Goal: Information Seeking & Learning: Learn about a topic

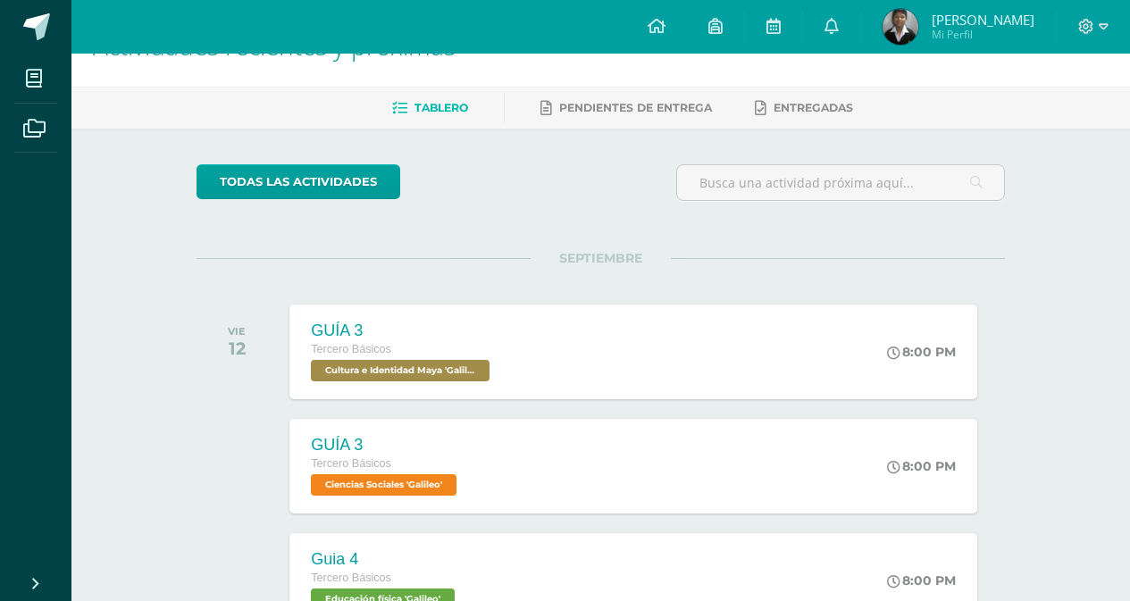
scroll to position [268, 0]
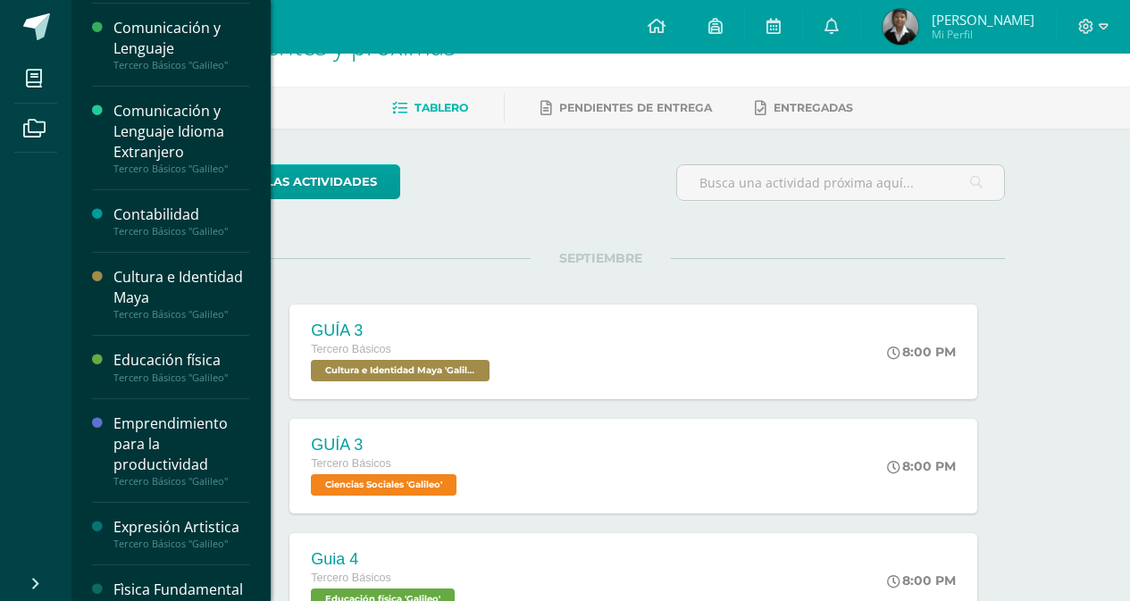
click at [151, 296] on div "Cultura e Identidad Maya" at bounding box center [181, 287] width 136 height 41
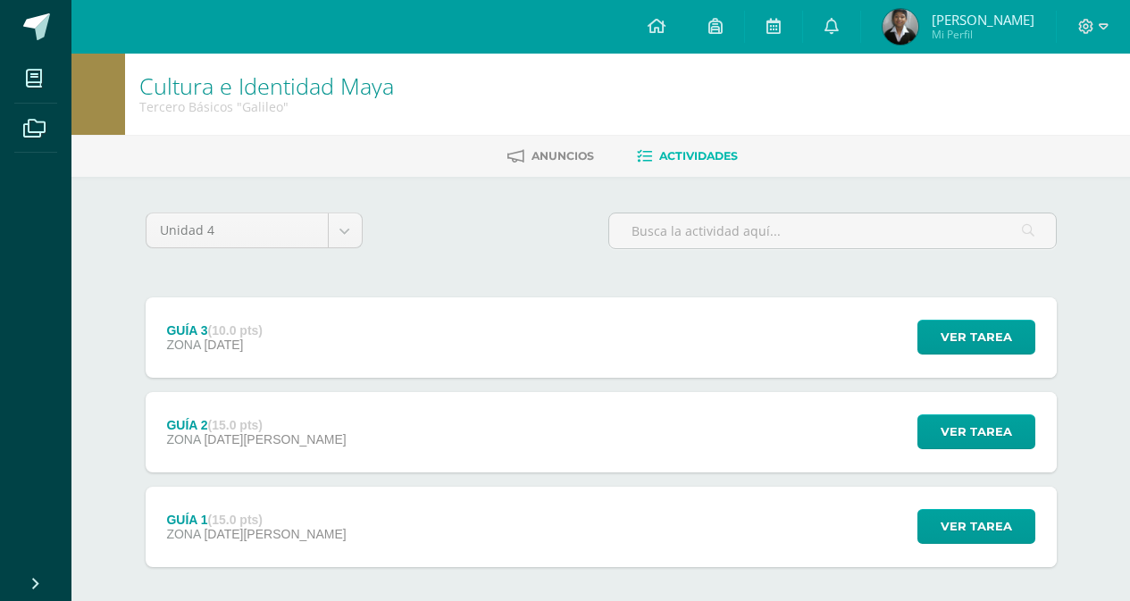
click at [151, 296] on div "Unidad 4 Unidad 1 Unidad 2 Unidad 3 Unidad 4 GUÍA 3 (10.0 pts) ZONA [DATE] Ver …" at bounding box center [600, 432] width 925 height 438
click at [255, 440] on span "[DATE][PERSON_NAME]" at bounding box center [275, 439] width 142 height 14
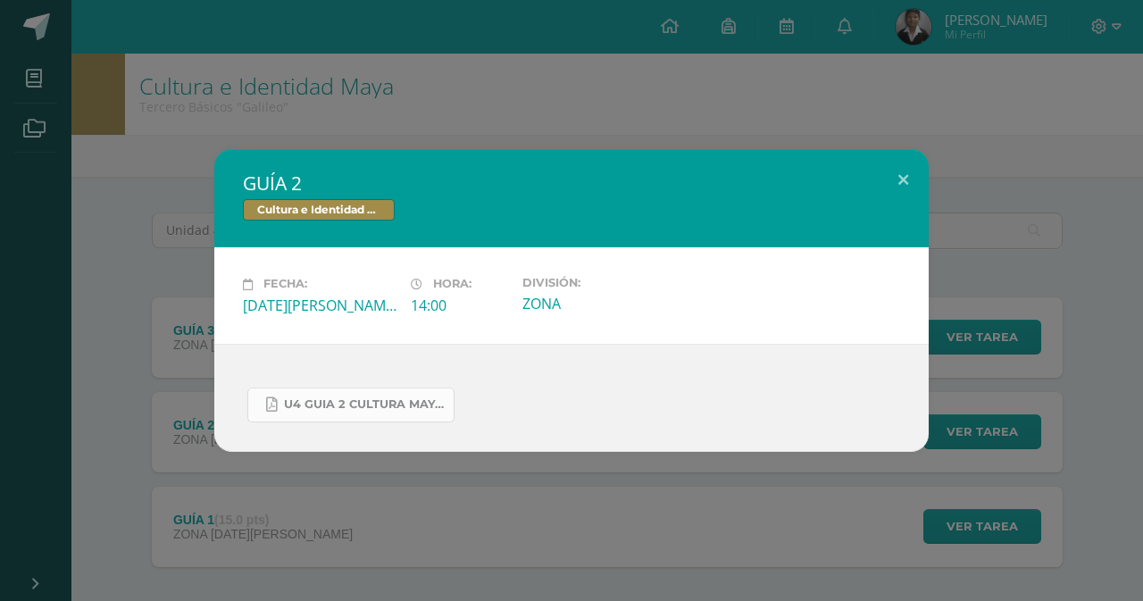
click at [352, 406] on span "U4 GUIA 2 CULTURA MAYA BÁSICOS.pdf" at bounding box center [364, 404] width 161 height 14
